Goal: Check status: Check status

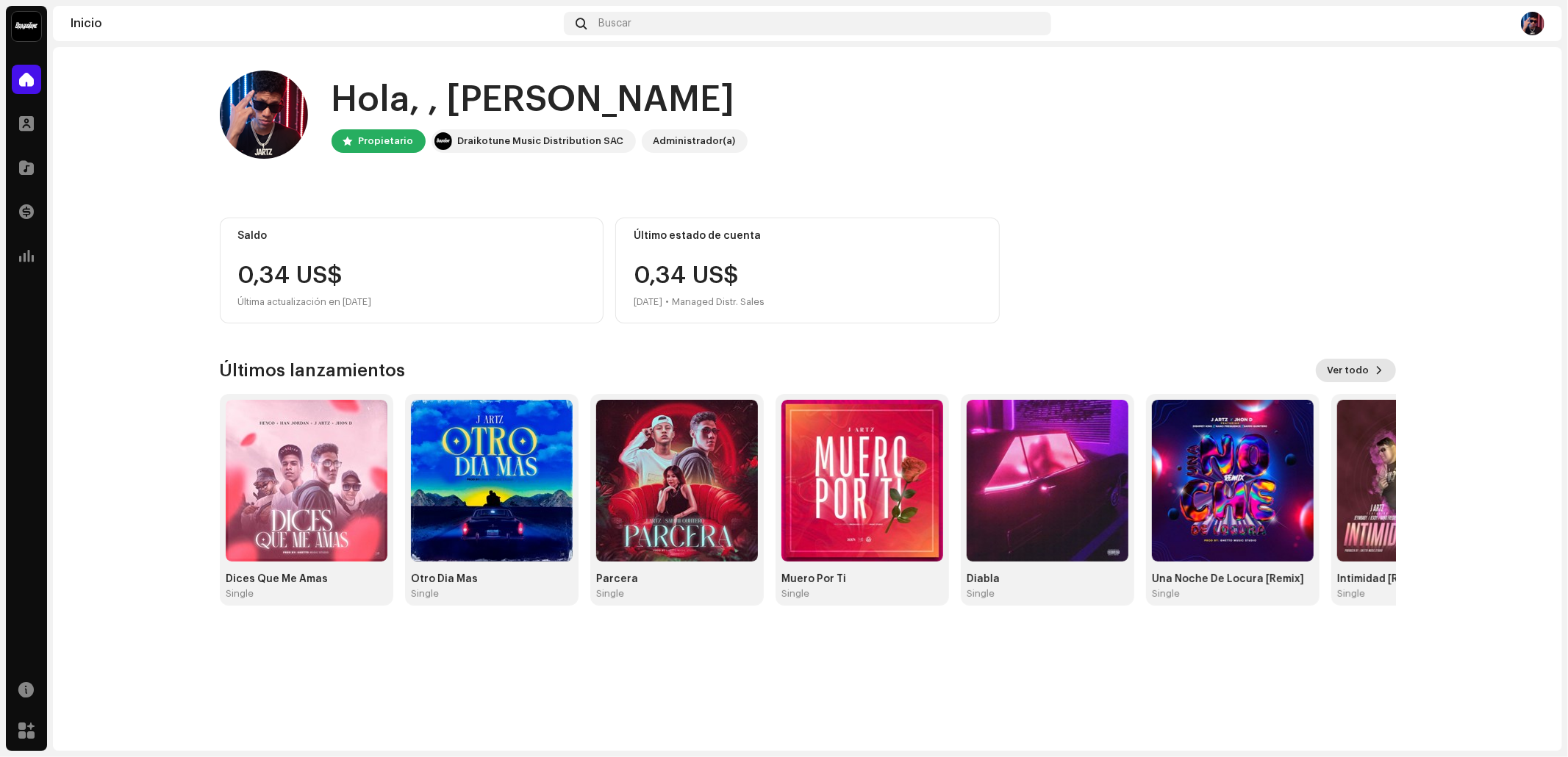
click at [1176, 379] on button "Ver todo" at bounding box center [1355, 370] width 80 height 23
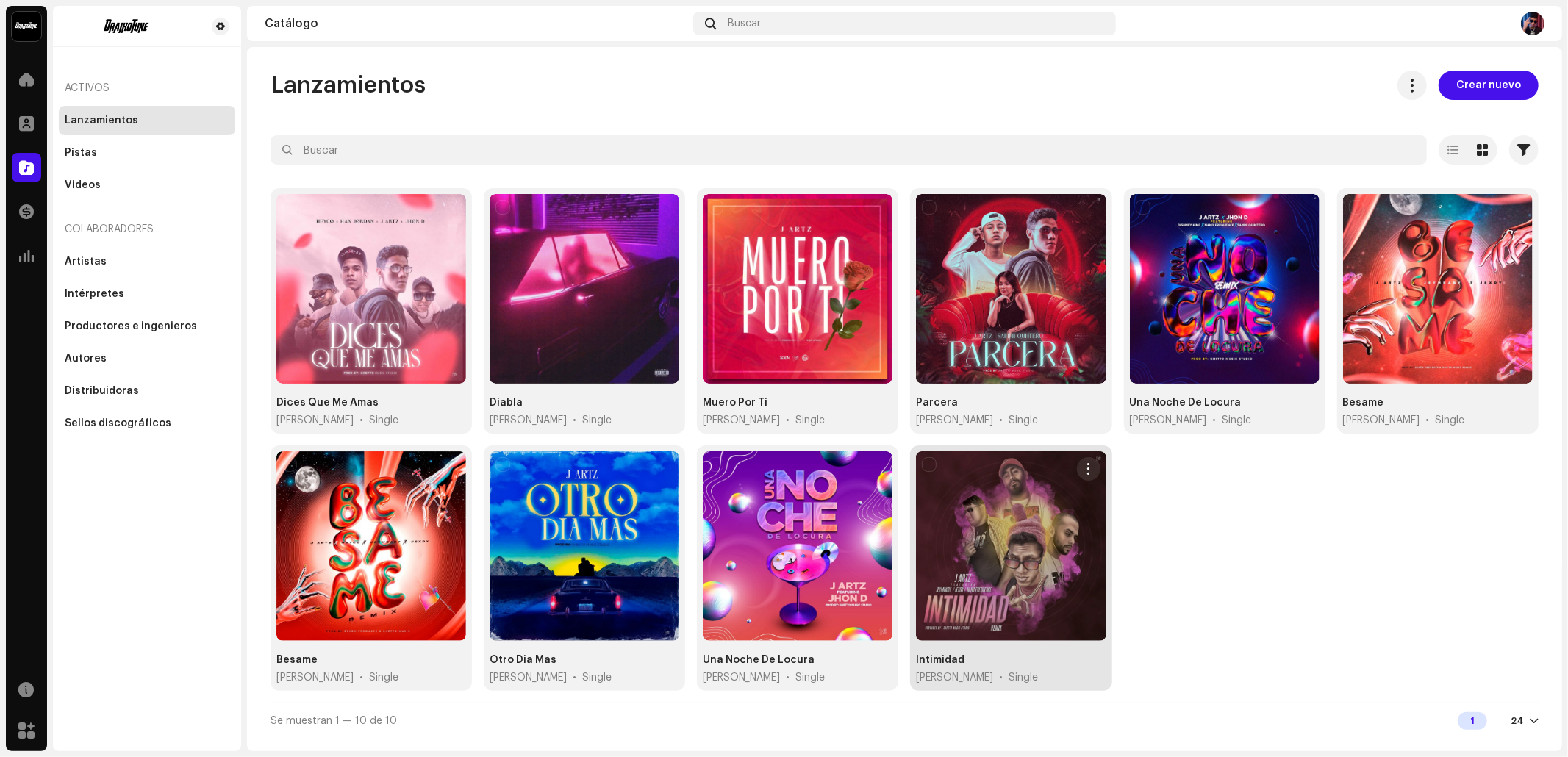
click at [942, 543] on div at bounding box center [1010, 545] width 189 height 189
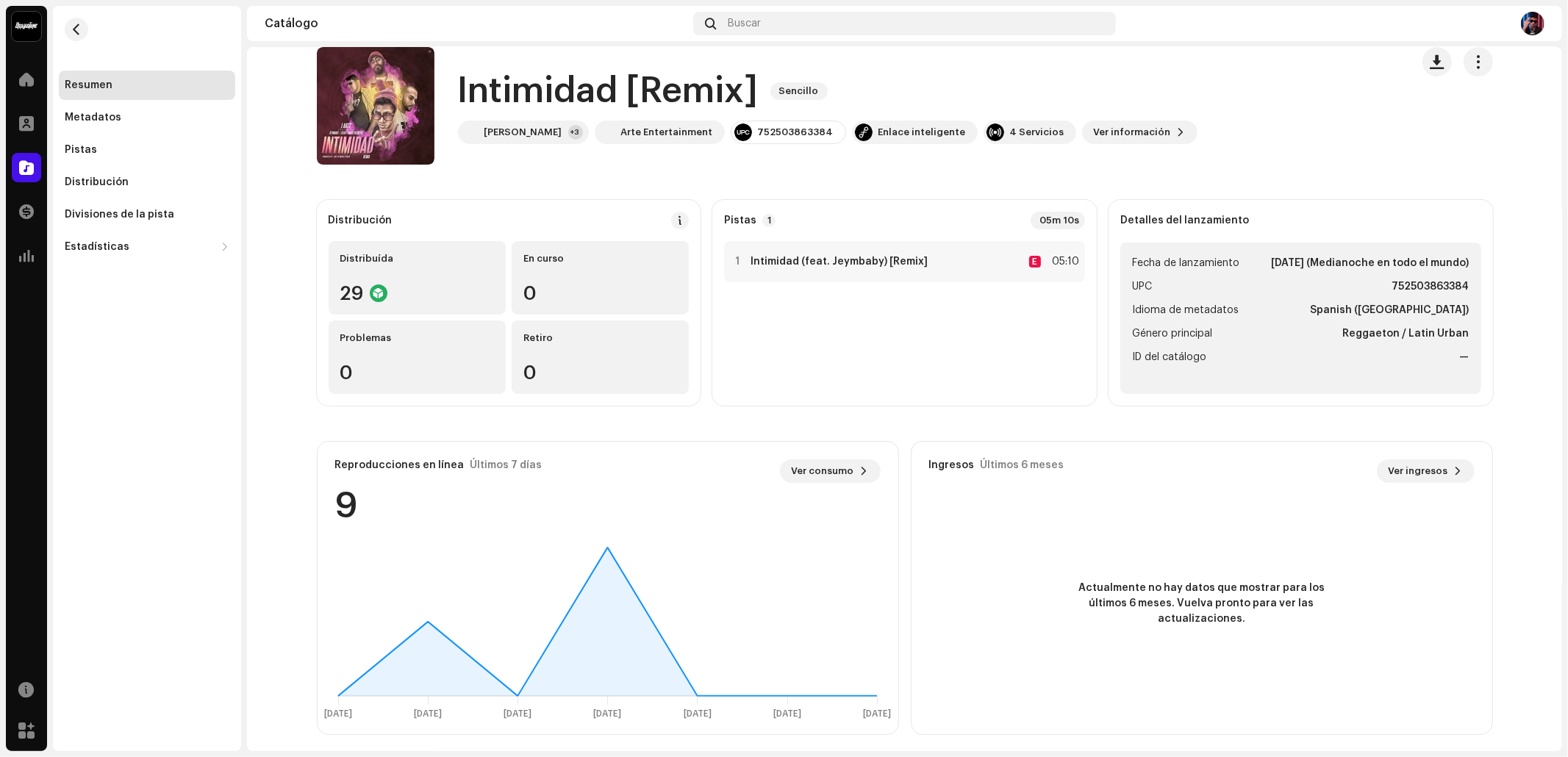
scroll to position [30, 0]
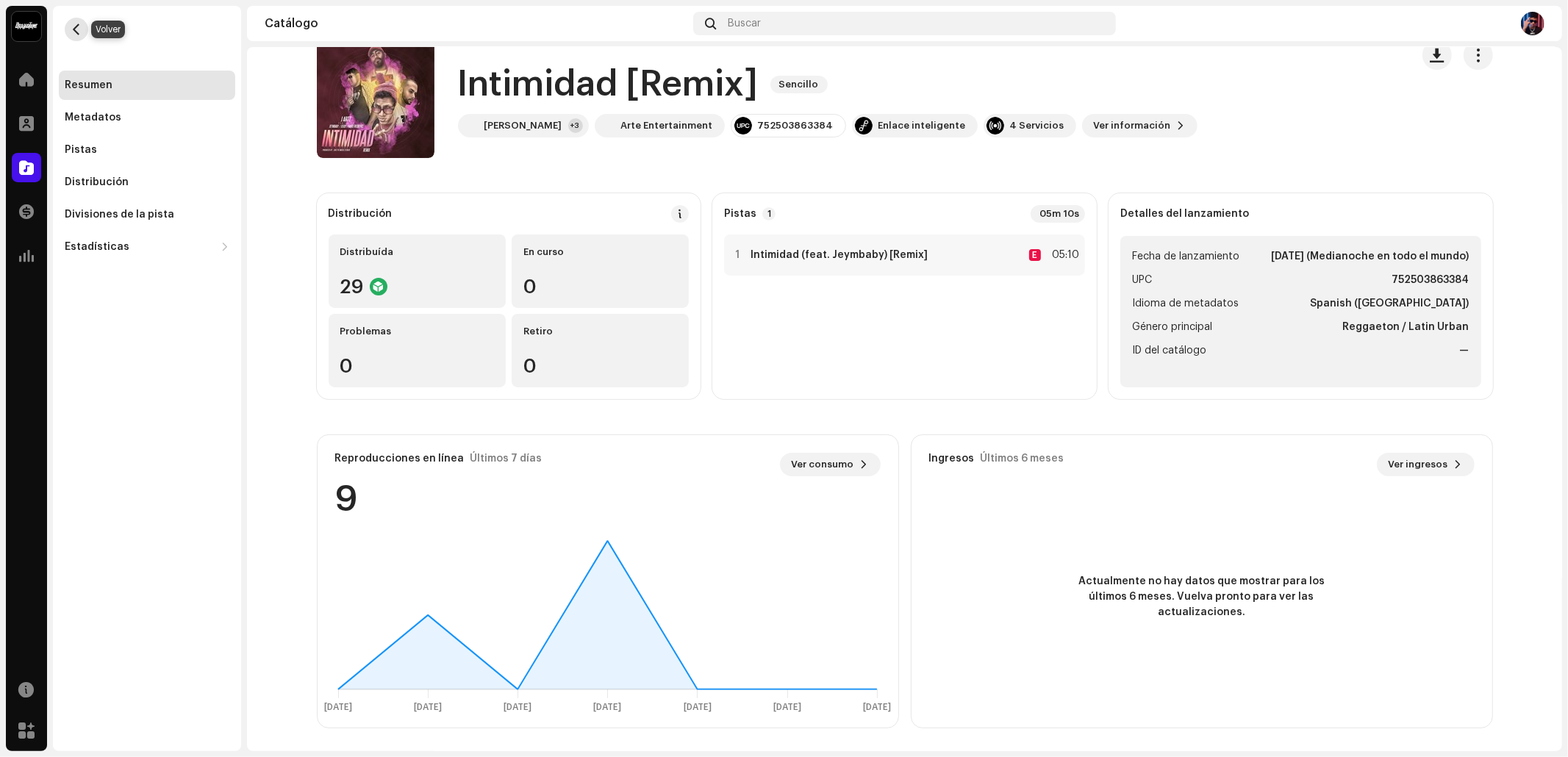
click at [74, 30] on span "button" at bounding box center [76, 29] width 11 height 12
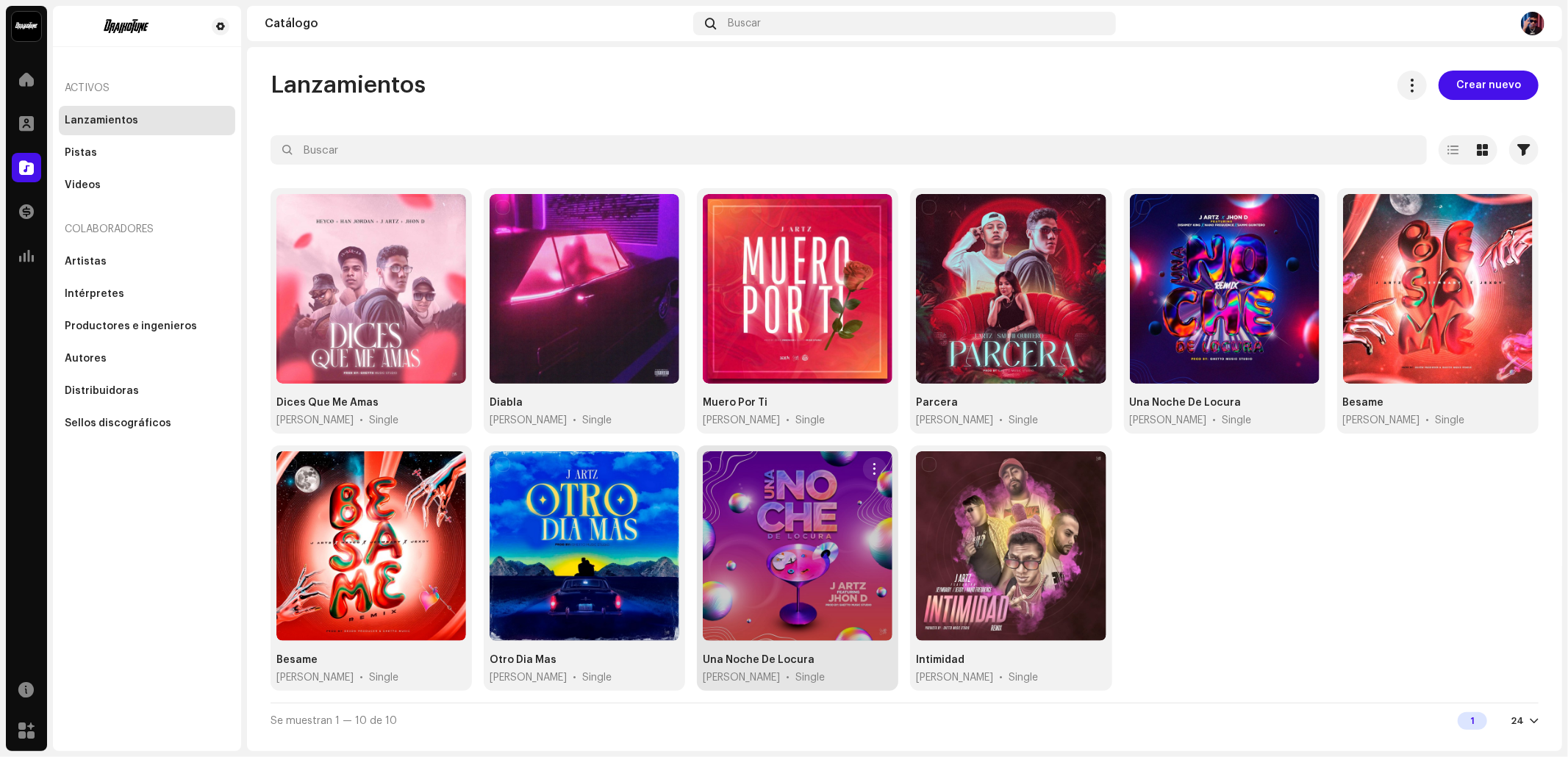
click at [842, 568] on div at bounding box center [797, 545] width 189 height 189
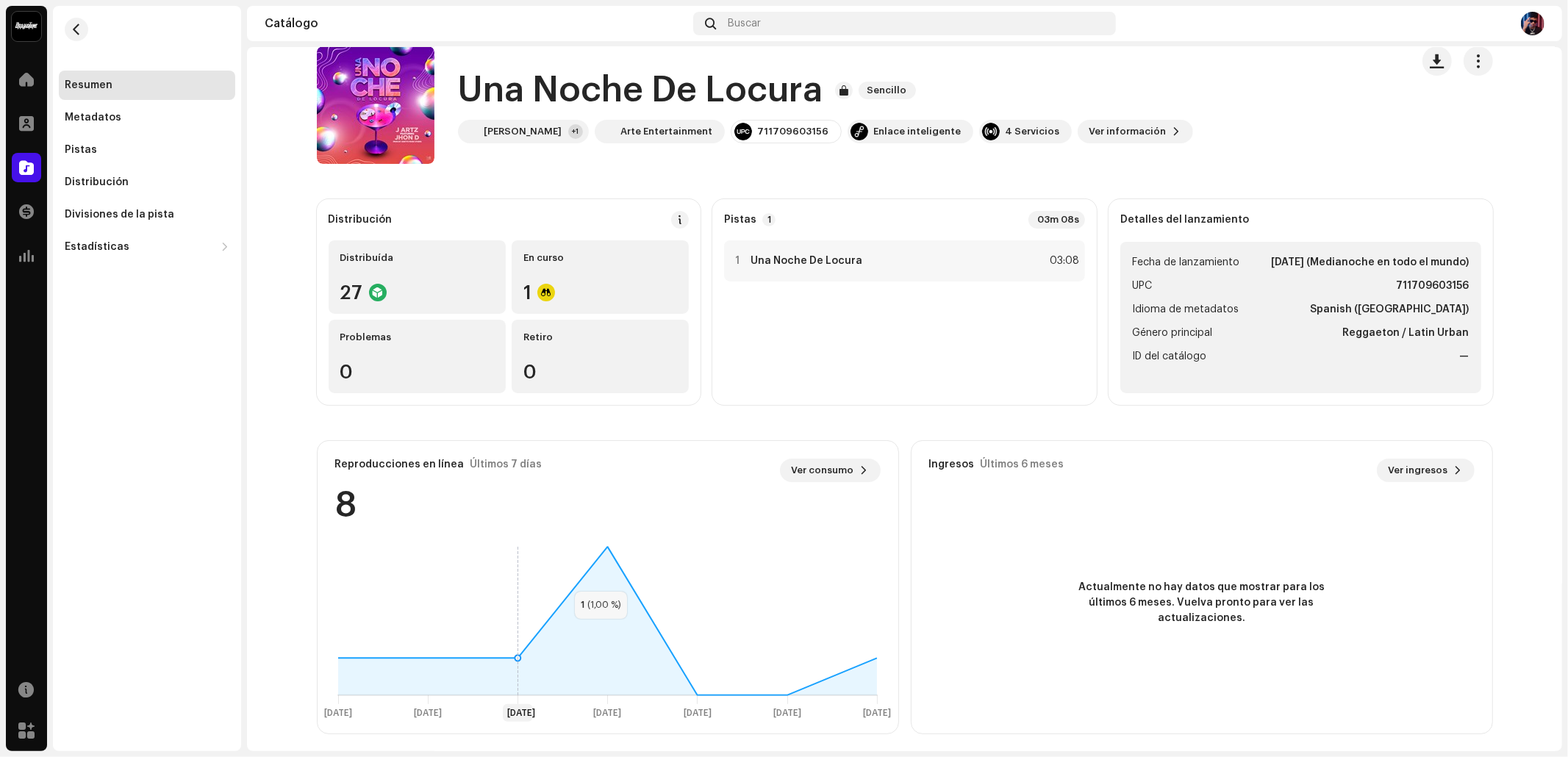
scroll to position [30, 0]
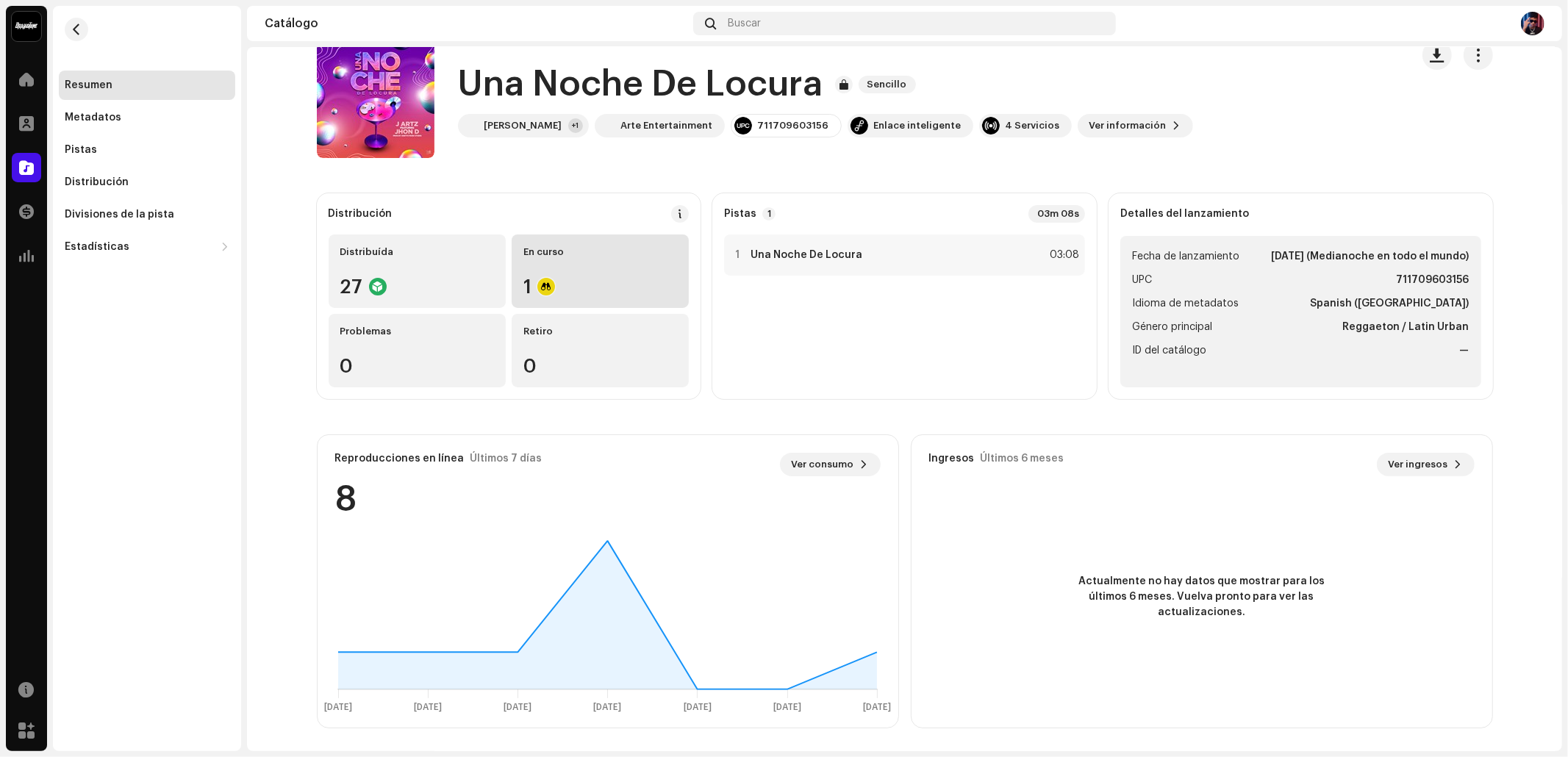
click at [585, 272] on div "En curso 1" at bounding box center [600, 271] width 177 height 74
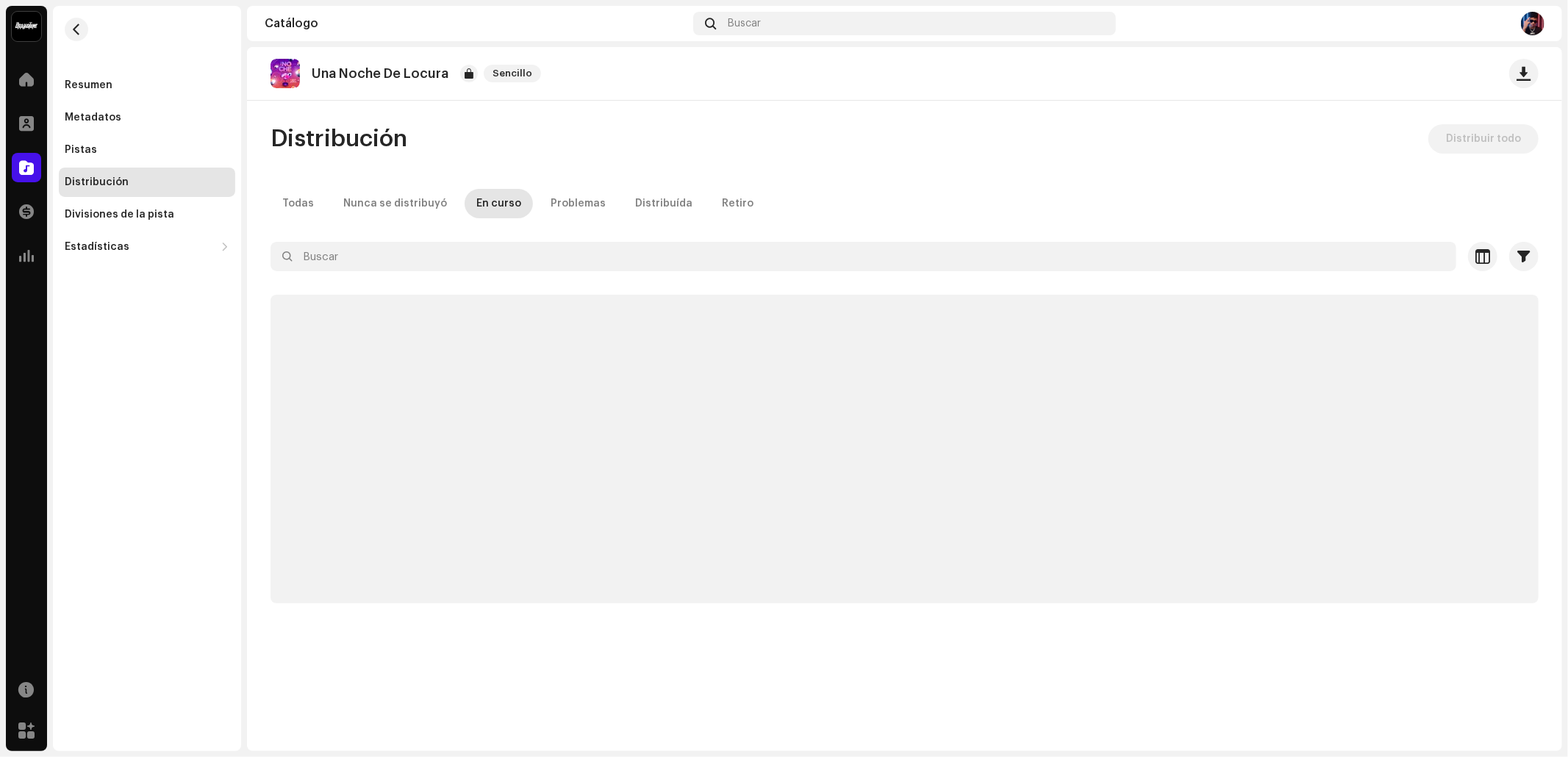
click at [65, 40] on re-m-nav-back at bounding box center [76, 37] width 35 height 64
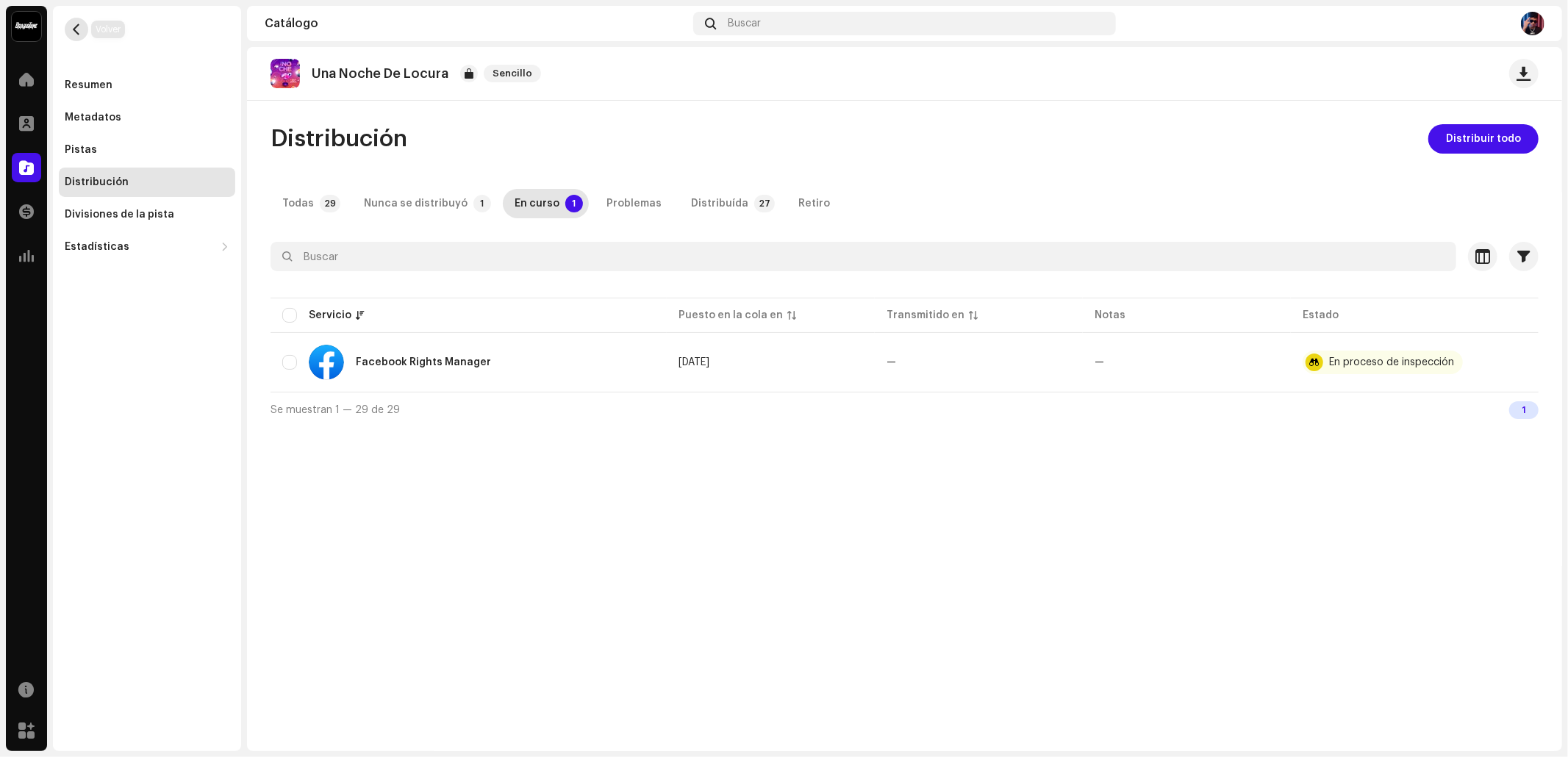
click at [83, 33] on button "button" at bounding box center [76, 29] width 23 height 23
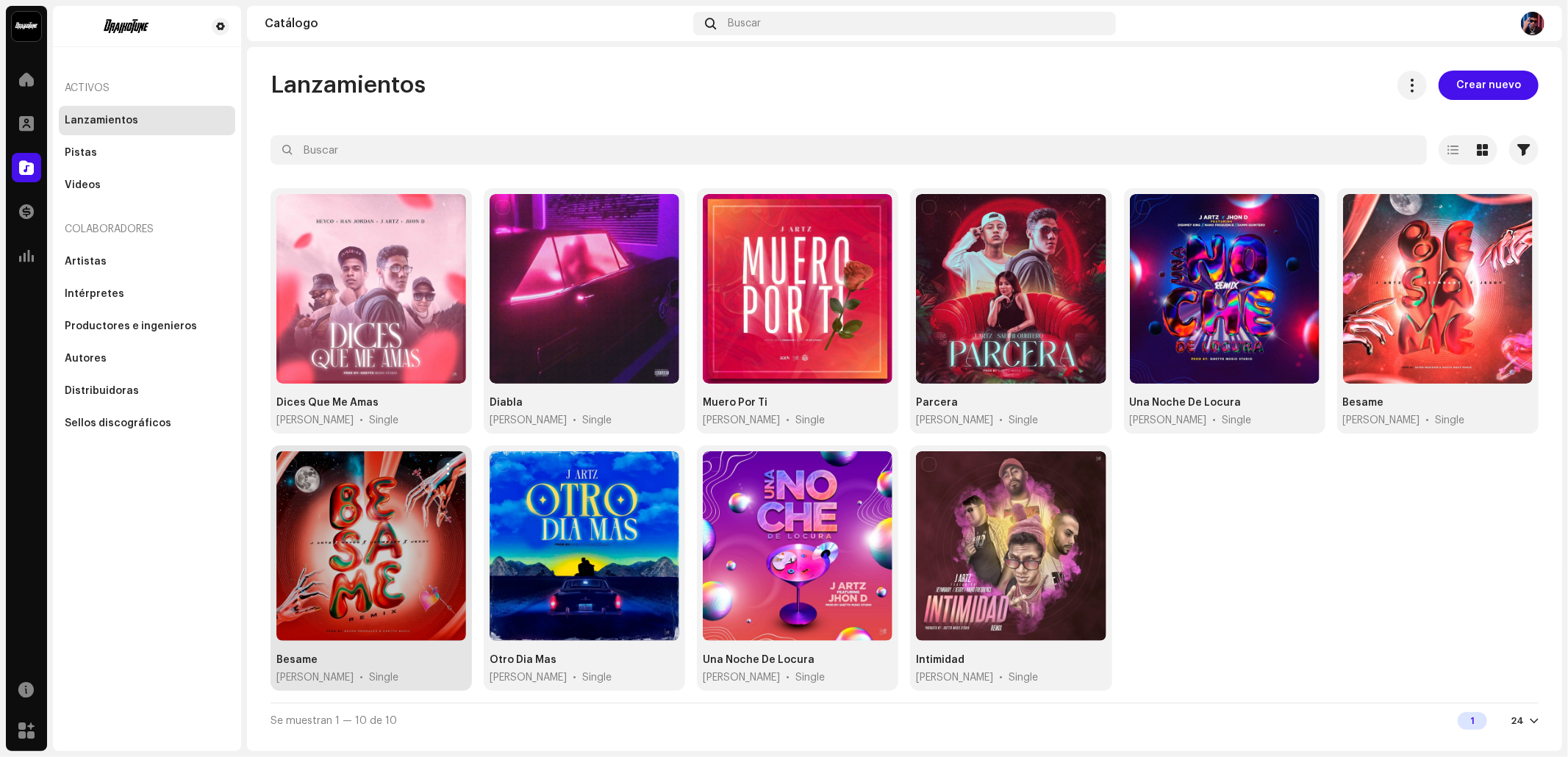
click at [385, 568] on div "Besame [PERSON_NAME] • Single" at bounding box center [370, 668] width 189 height 33
